Goal: Download file/media

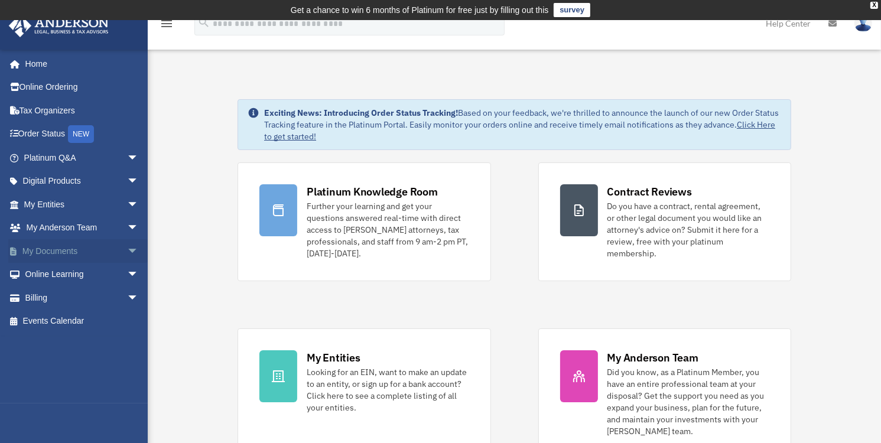
click at [127, 249] on span "arrow_drop_down" at bounding box center [139, 251] width 24 height 24
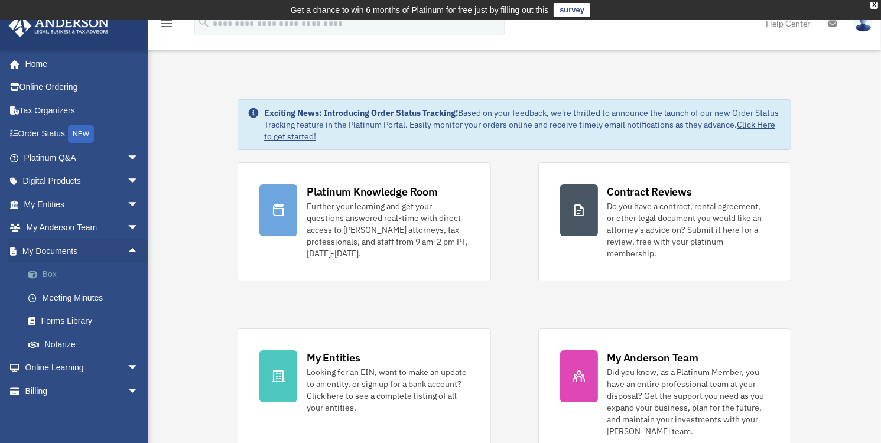
click at [46, 272] on link "Box" at bounding box center [87, 275] width 140 height 24
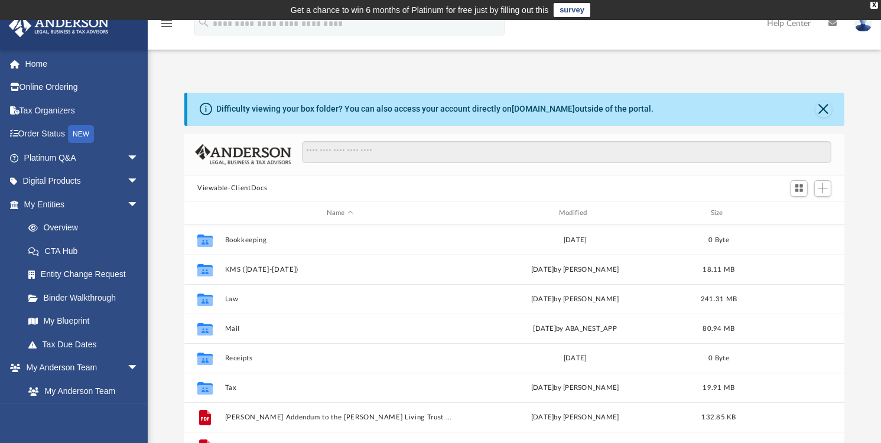
scroll to position [259, 651]
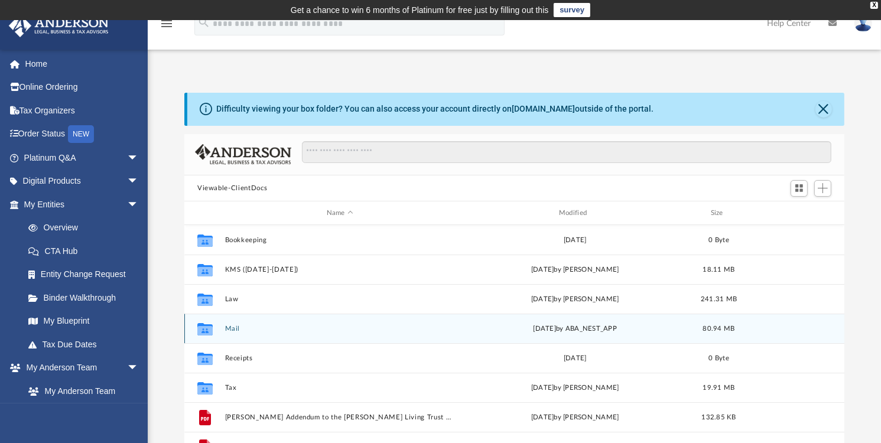
click at [241, 329] on button "Mail" at bounding box center [340, 329] width 230 height 8
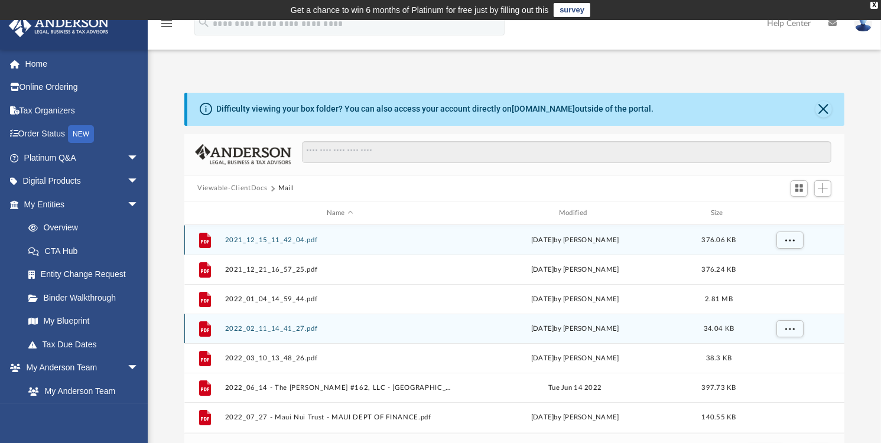
scroll to position [223, 651]
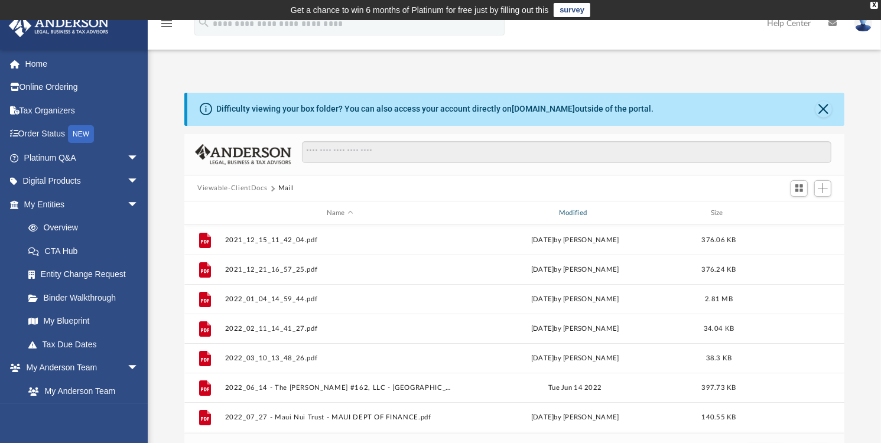
click at [584, 210] on div "Modified" at bounding box center [575, 213] width 230 height 11
click at [597, 210] on div "Modified" at bounding box center [575, 213] width 230 height 11
click at [584, 211] on div "Modified" at bounding box center [575, 213] width 230 height 11
click at [596, 212] on div "Modified" at bounding box center [575, 213] width 230 height 11
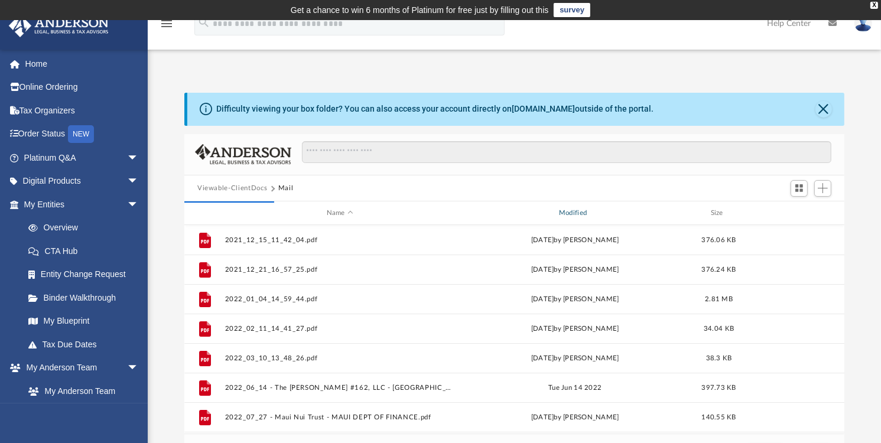
click at [591, 213] on div "Modified" at bounding box center [575, 213] width 230 height 11
click at [563, 209] on div "Modified" at bounding box center [575, 213] width 230 height 11
click at [589, 212] on div "Modified" at bounding box center [575, 213] width 230 height 11
click at [589, 212] on span "Modified" at bounding box center [590, 213] width 5 height 5
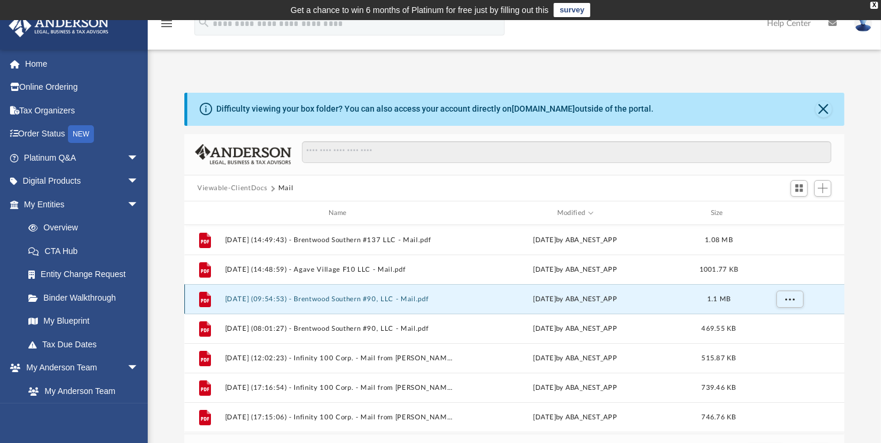
click at [326, 297] on button "[DATE] (09:54:53) - Brentwood Southern #90, LLC - Mail.pdf" at bounding box center [340, 299] width 230 height 8
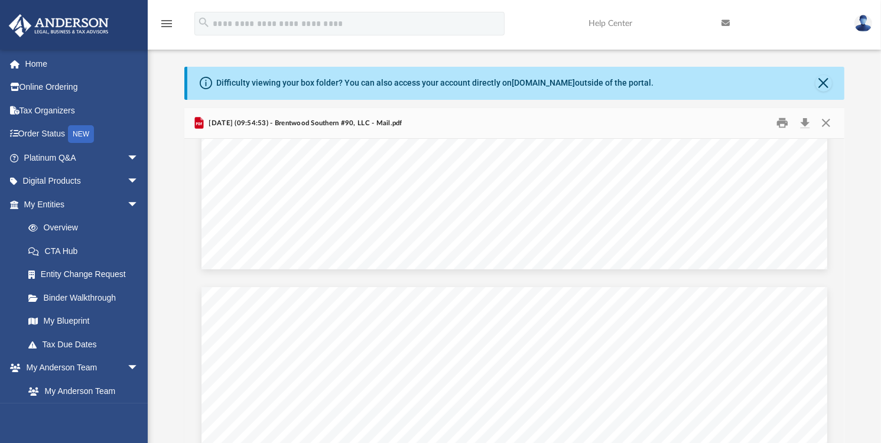
scroll to position [0, 0]
click at [782, 121] on button "Print" at bounding box center [783, 123] width 24 height 18
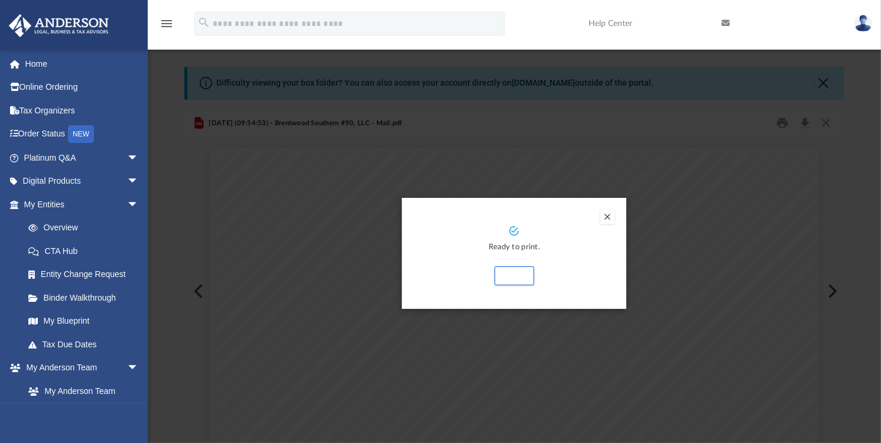
click at [606, 217] on button "Preview" at bounding box center [607, 217] width 14 height 14
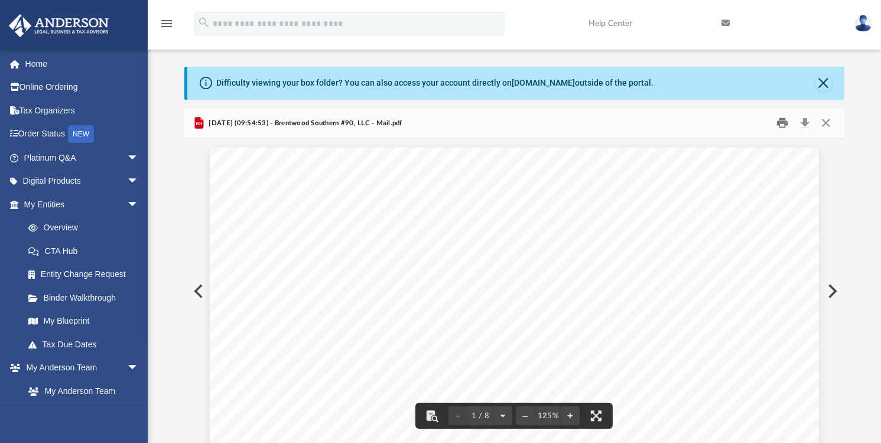
click at [780, 121] on button "Print" at bounding box center [783, 123] width 24 height 18
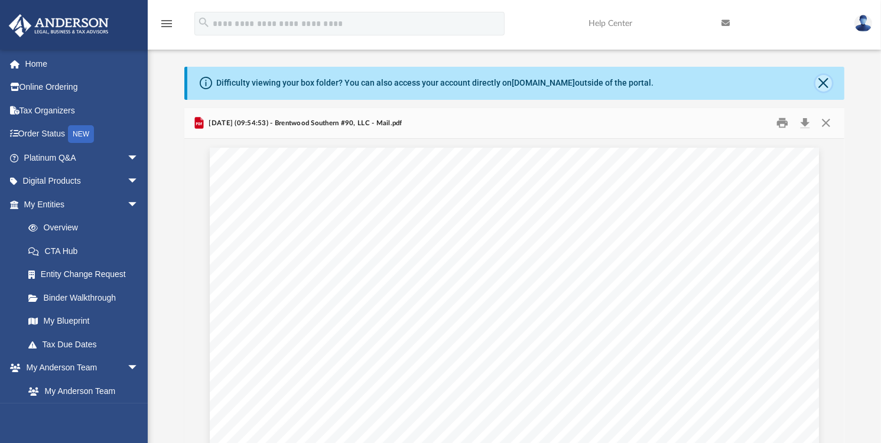
click at [820, 82] on button "Close" at bounding box center [824, 83] width 17 height 17
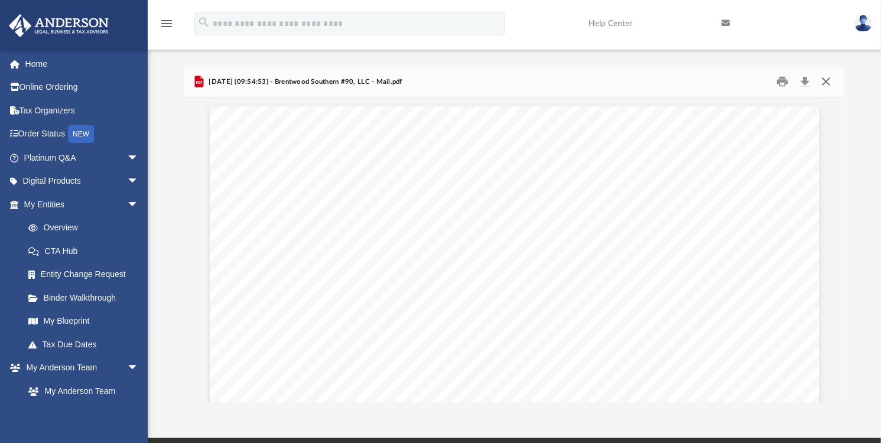
click at [823, 80] on button "Close" at bounding box center [826, 82] width 21 height 18
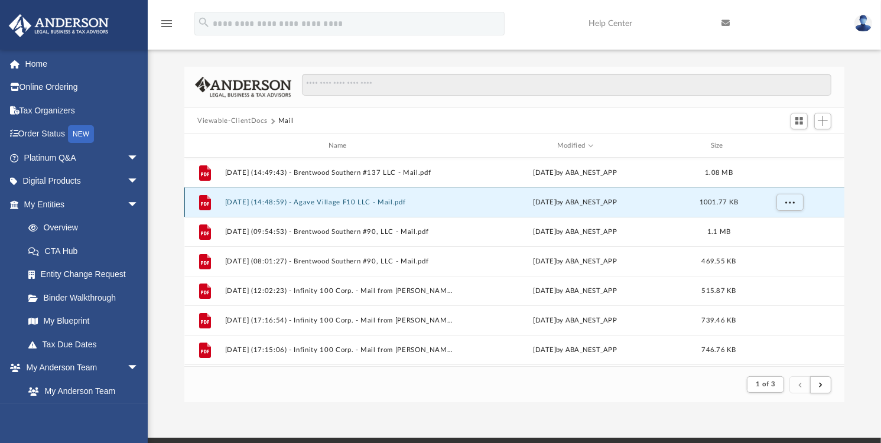
click at [369, 199] on button "[DATE] (14:48:59) - Agave Village F10 LLC - Mail.pdf" at bounding box center [340, 203] width 230 height 8
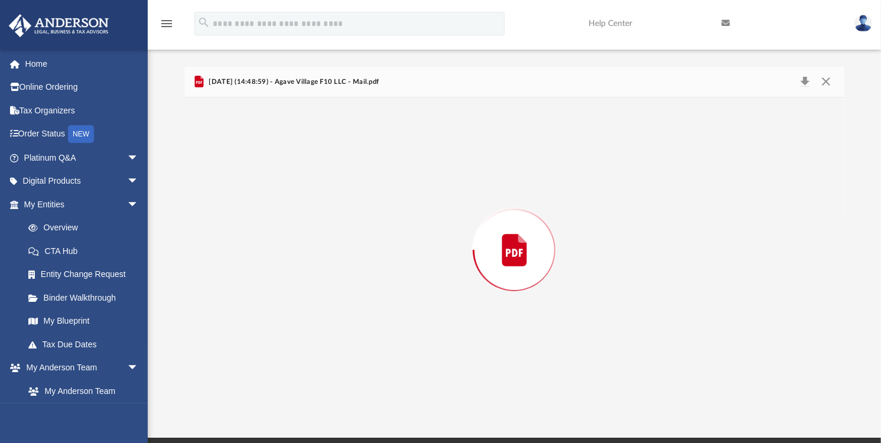
click at [369, 199] on div "Preview" at bounding box center [514, 250] width 660 height 305
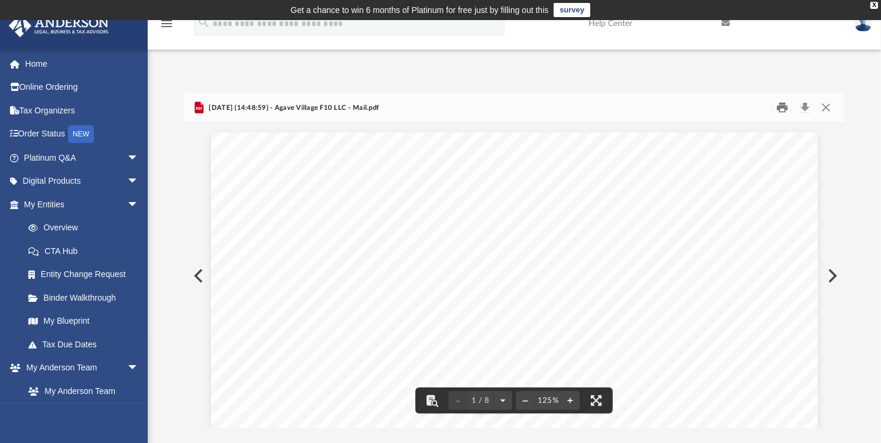
click at [781, 104] on button "Print" at bounding box center [783, 108] width 24 height 18
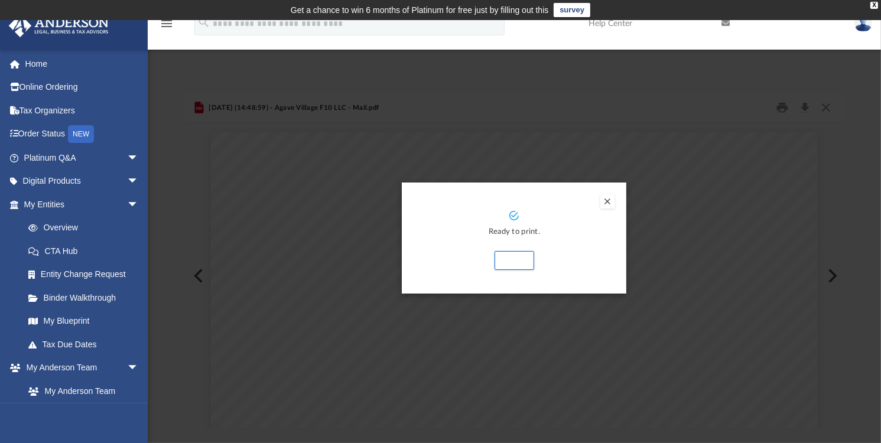
click at [606, 200] on button "Preview" at bounding box center [607, 201] width 14 height 14
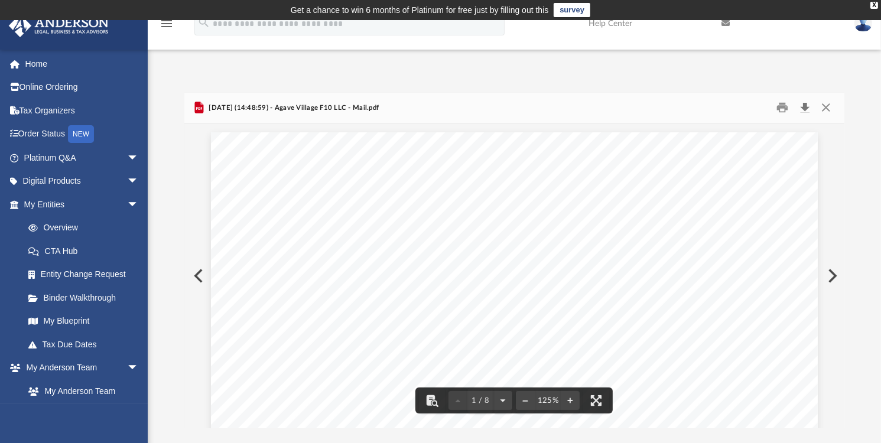
click at [805, 105] on button "Download" at bounding box center [804, 108] width 21 height 18
click at [828, 109] on button "Close" at bounding box center [826, 108] width 21 height 18
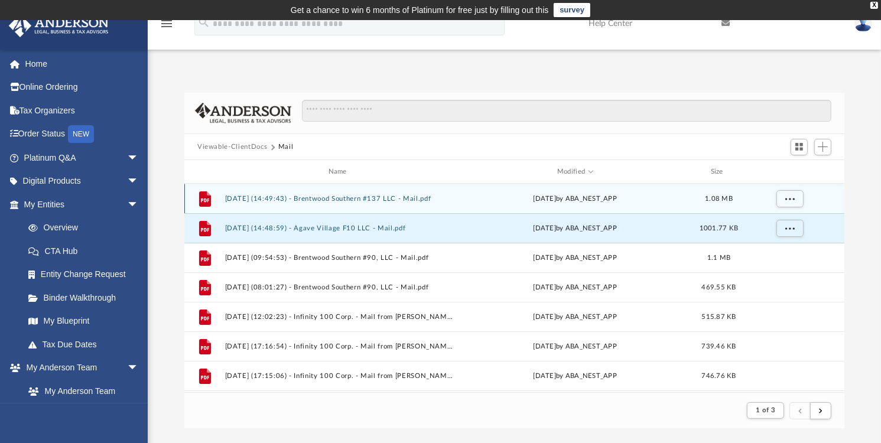
click at [383, 198] on button "[DATE] (14:49:43) - Brentwood Southern #137 LLC - Mail.pdf" at bounding box center [340, 199] width 230 height 8
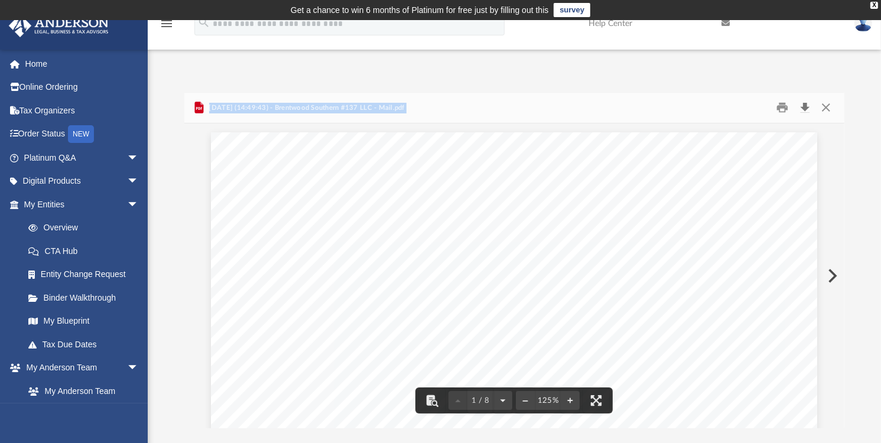
click at [806, 106] on button "Download" at bounding box center [804, 108] width 21 height 18
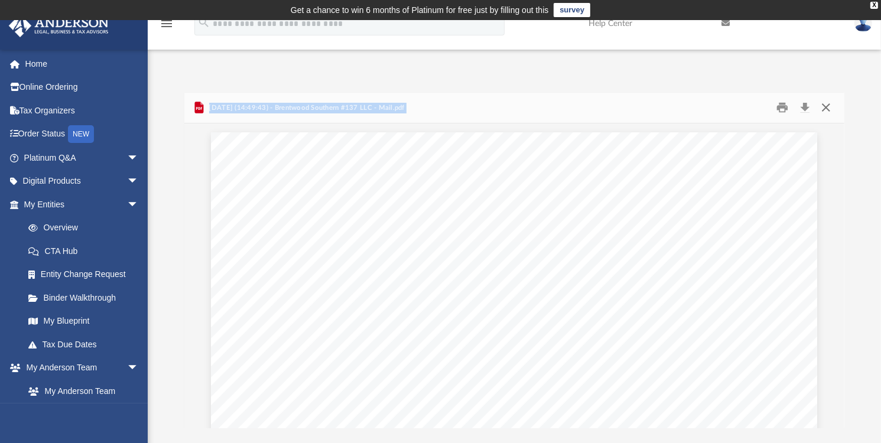
click at [825, 107] on button "Close" at bounding box center [826, 108] width 21 height 18
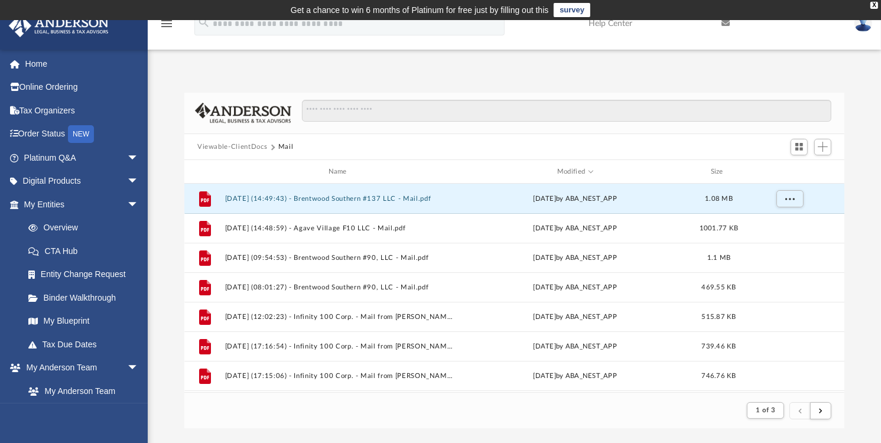
click at [860, 25] on img at bounding box center [864, 23] width 18 height 17
click at [645, 100] on link "Logout" at bounding box center [671, 103] width 118 height 24
